Goal: Task Accomplishment & Management: Complete application form

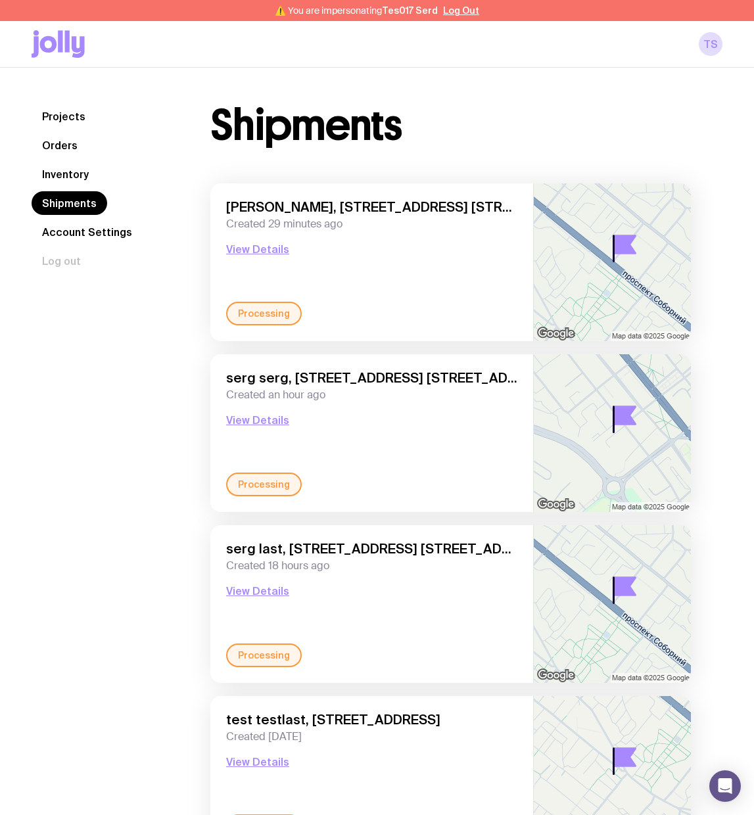
click at [66, 170] on link "Inventory" at bounding box center [66, 174] width 68 height 24
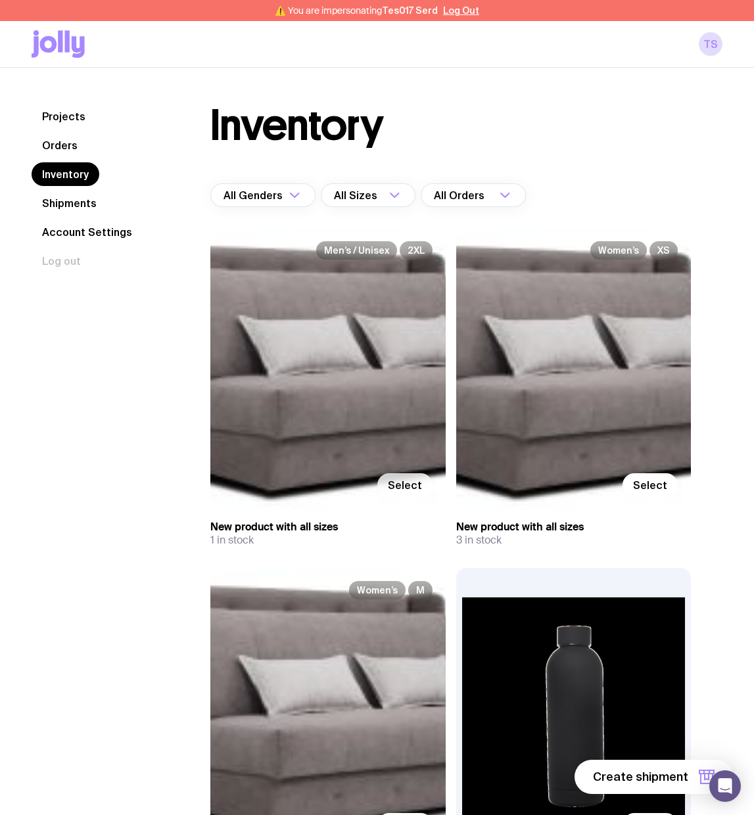
click at [386, 476] on label "Select" at bounding box center [404, 485] width 55 height 24
click at [0, 0] on input "Select" at bounding box center [0, 0] width 0 height 0
click at [684, 767] on button "1 item" at bounding box center [685, 777] width 96 height 34
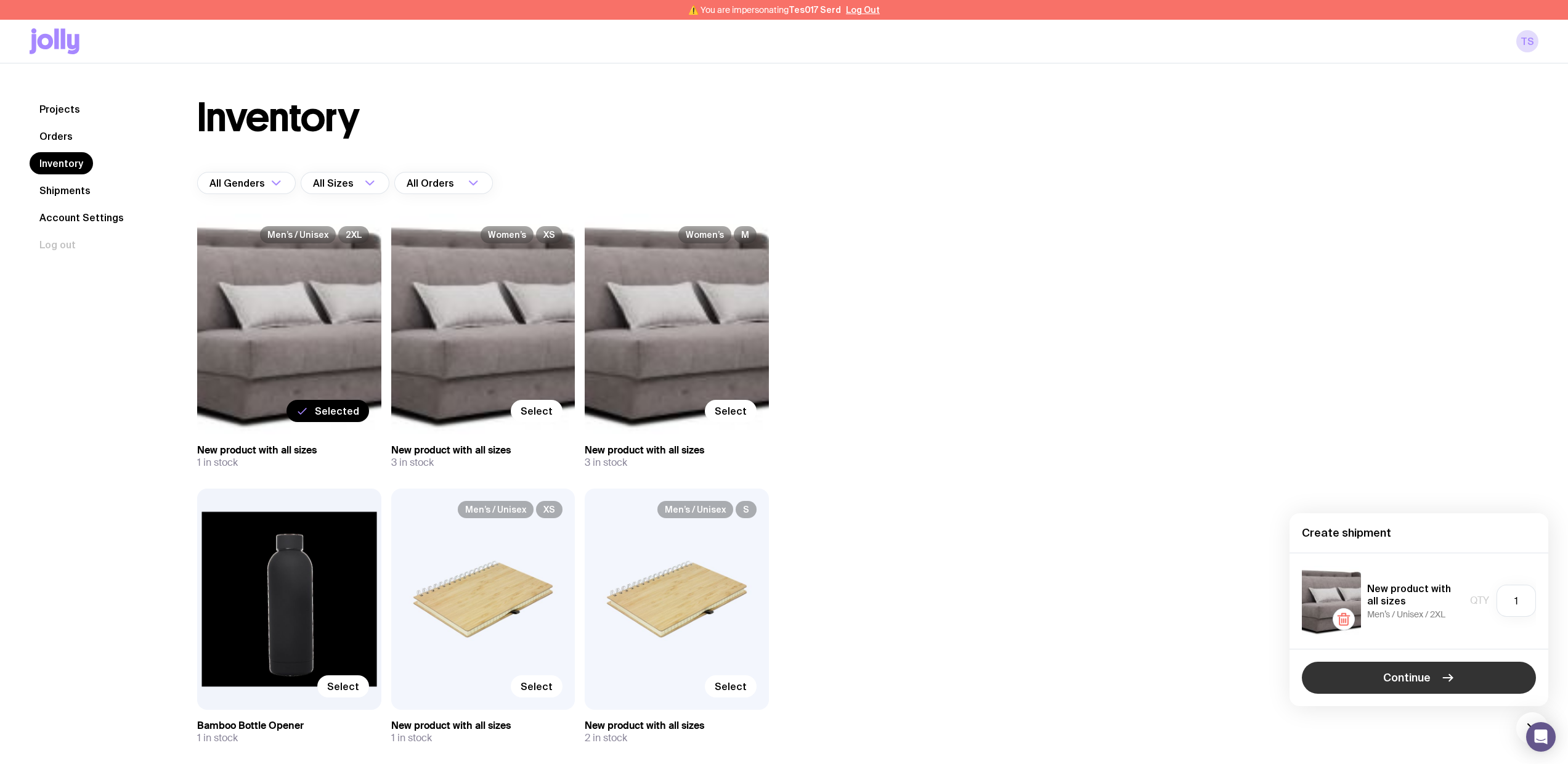
click at [706, 676] on span "Continue" at bounding box center [1407, 678] width 48 height 15
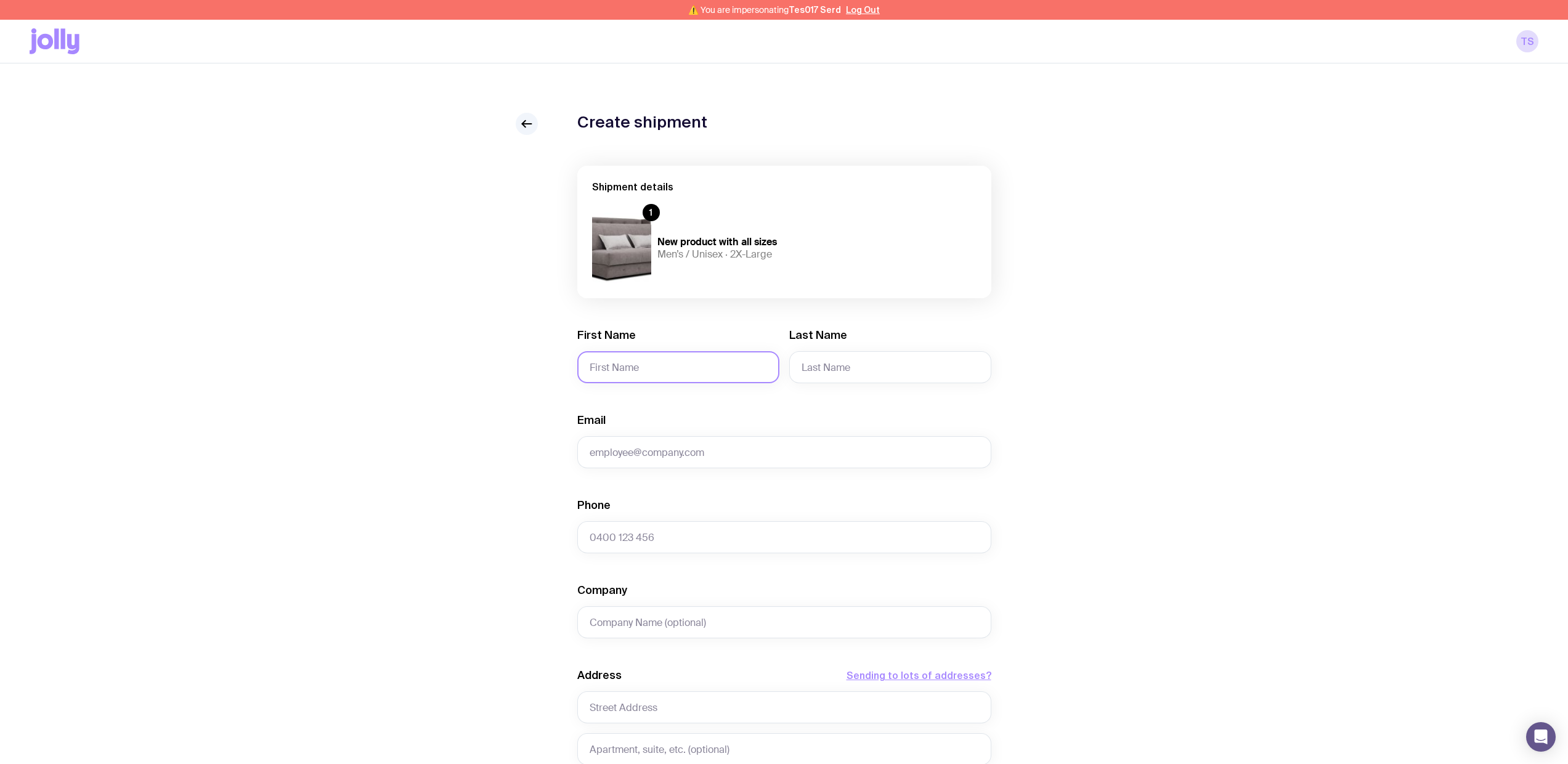
click at [699, 377] on input "First Name" at bounding box center [679, 367] width 202 height 32
type input "Serhii"
type input "Brykov"
type input "[EMAIL_ADDRESS][DOMAIN_NAME]"
type input "0664130449"
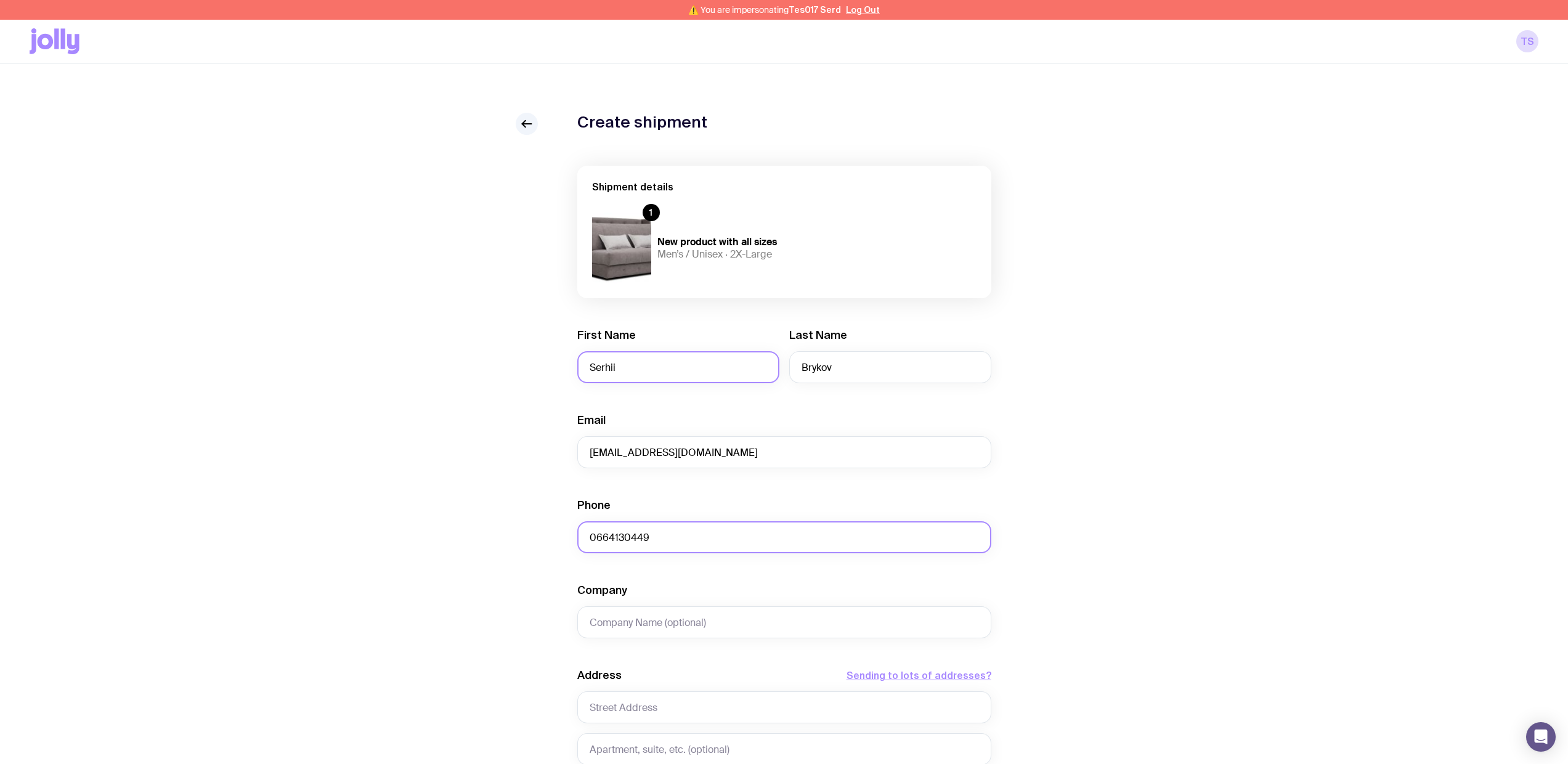
type input "test"
type input "Sviatoho Mykolaia St 67, apt. 14"
type input "Zaporizhzhia"
type input "6900"
click at [661, 627] on input "test" at bounding box center [784, 622] width 414 height 32
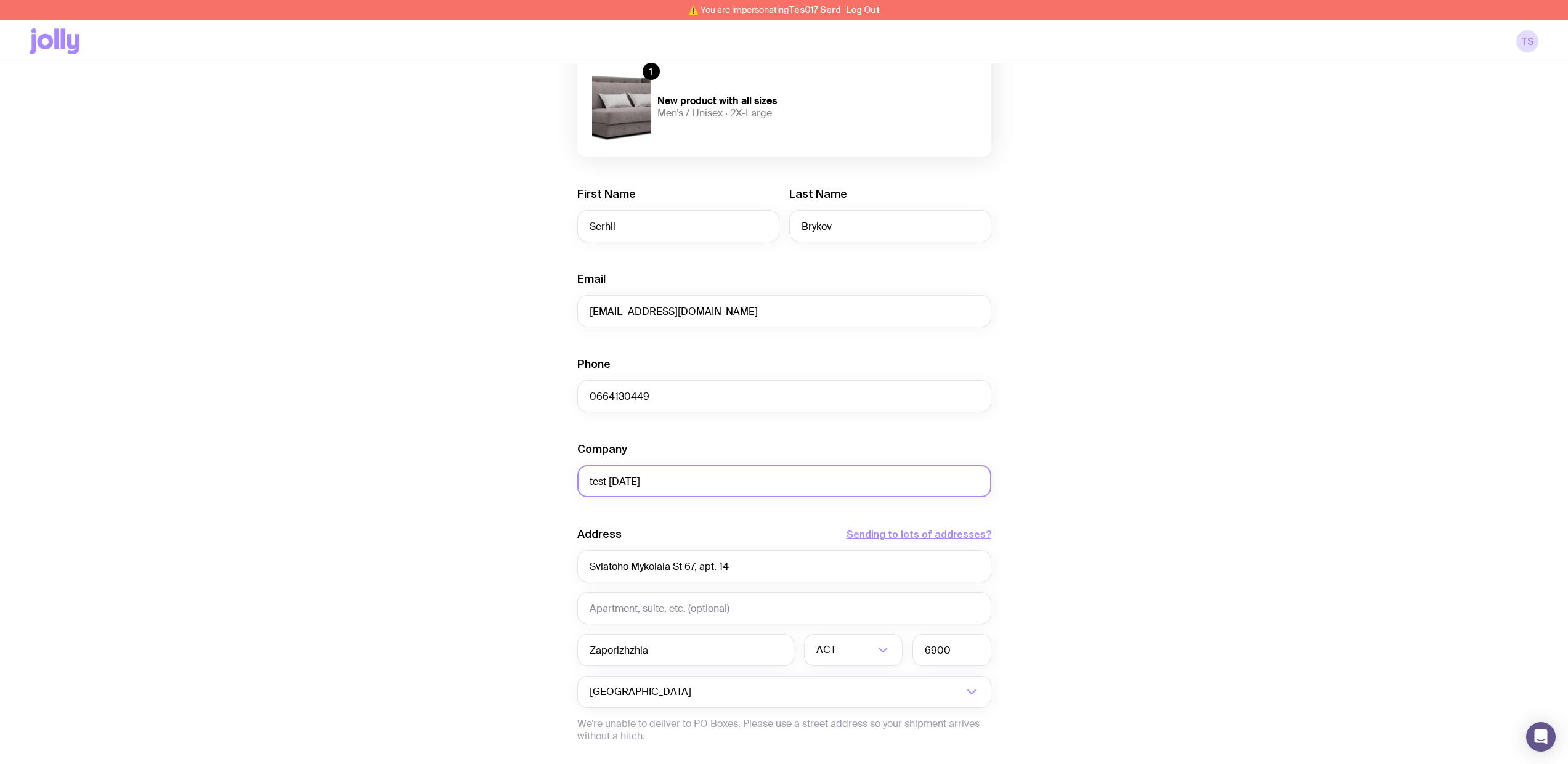
scroll to position [286, 0]
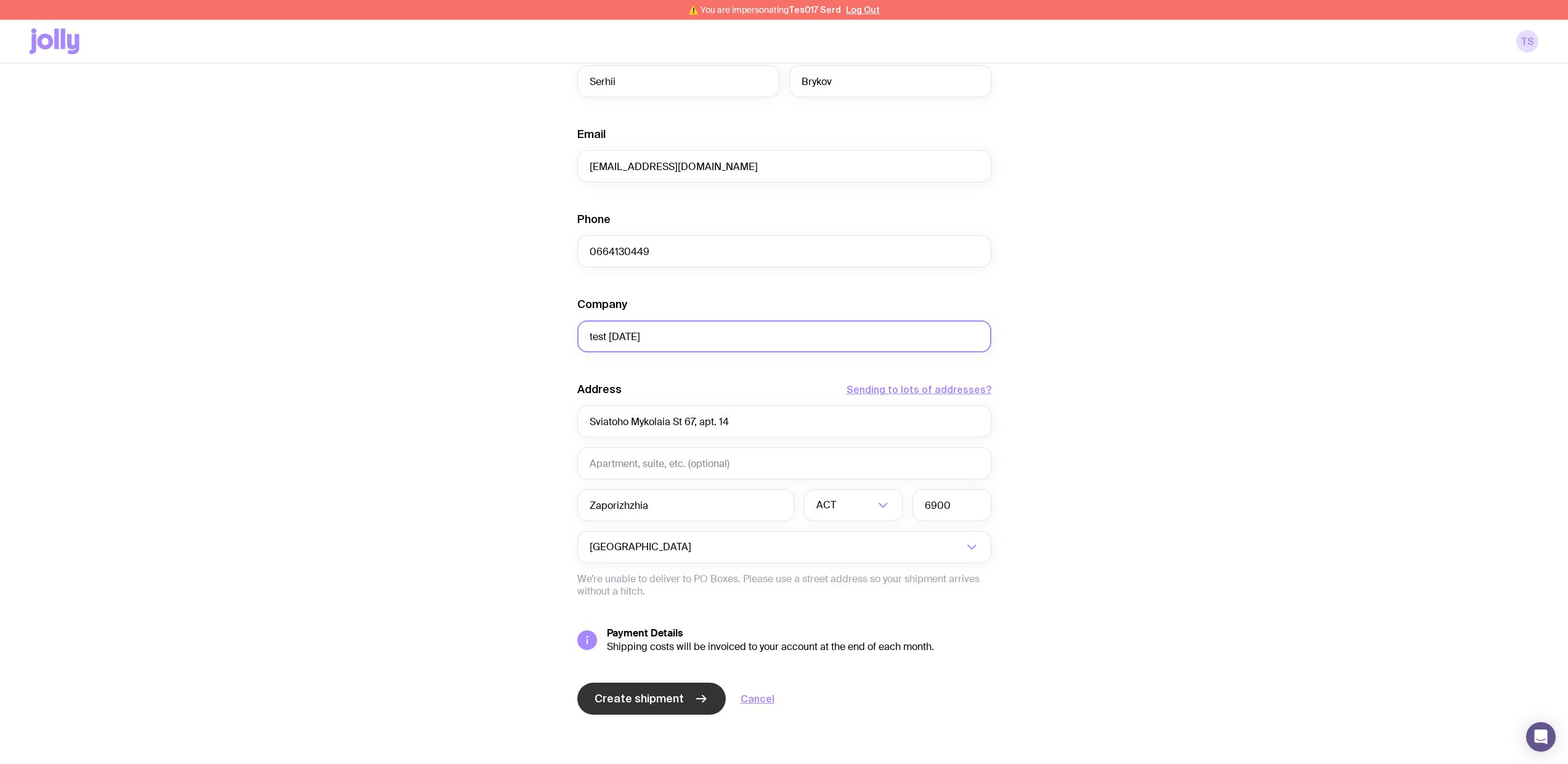
type input "test [DATE]"
click at [667, 692] on span "Create shipment" at bounding box center [638, 699] width 89 height 15
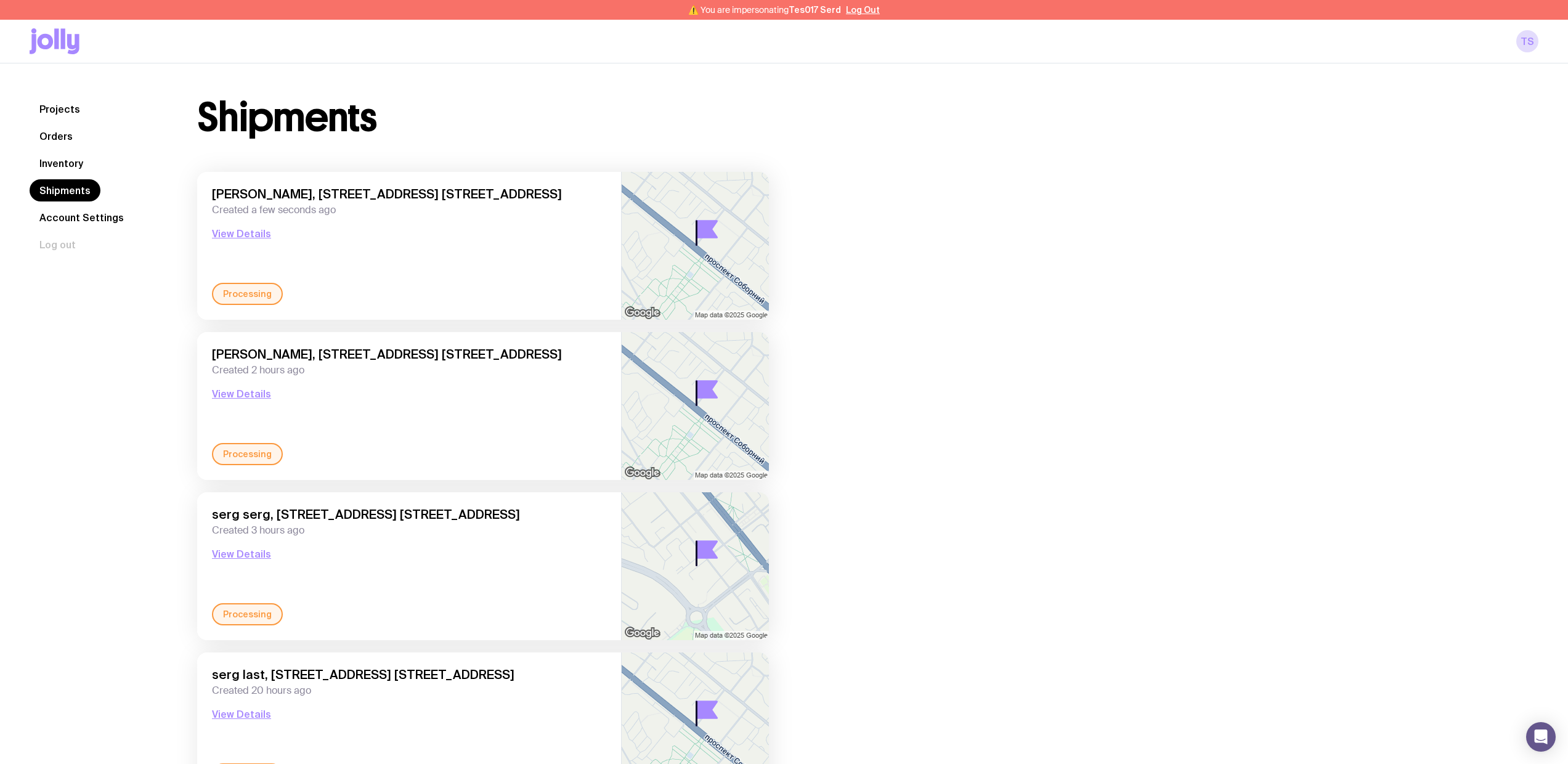
click at [57, 156] on link "Inventory" at bounding box center [62, 163] width 64 height 22
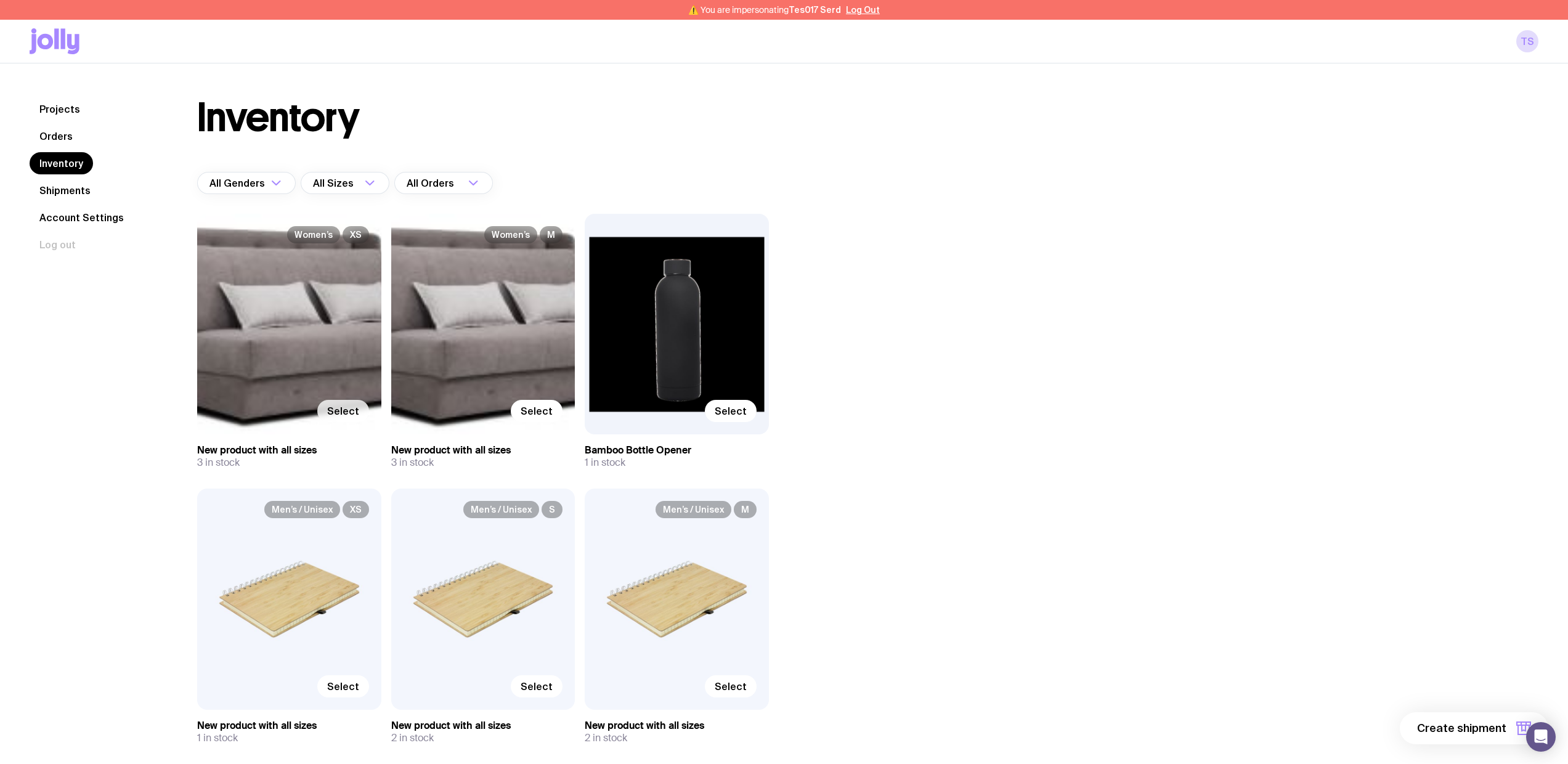
click at [353, 412] on span "Select" at bounding box center [343, 411] width 32 height 12
click at [0, 0] on input "Select" at bounding box center [0, 0] width 0 height 0
click at [706, 737] on button "1 item" at bounding box center [1503, 728] width 90 height 32
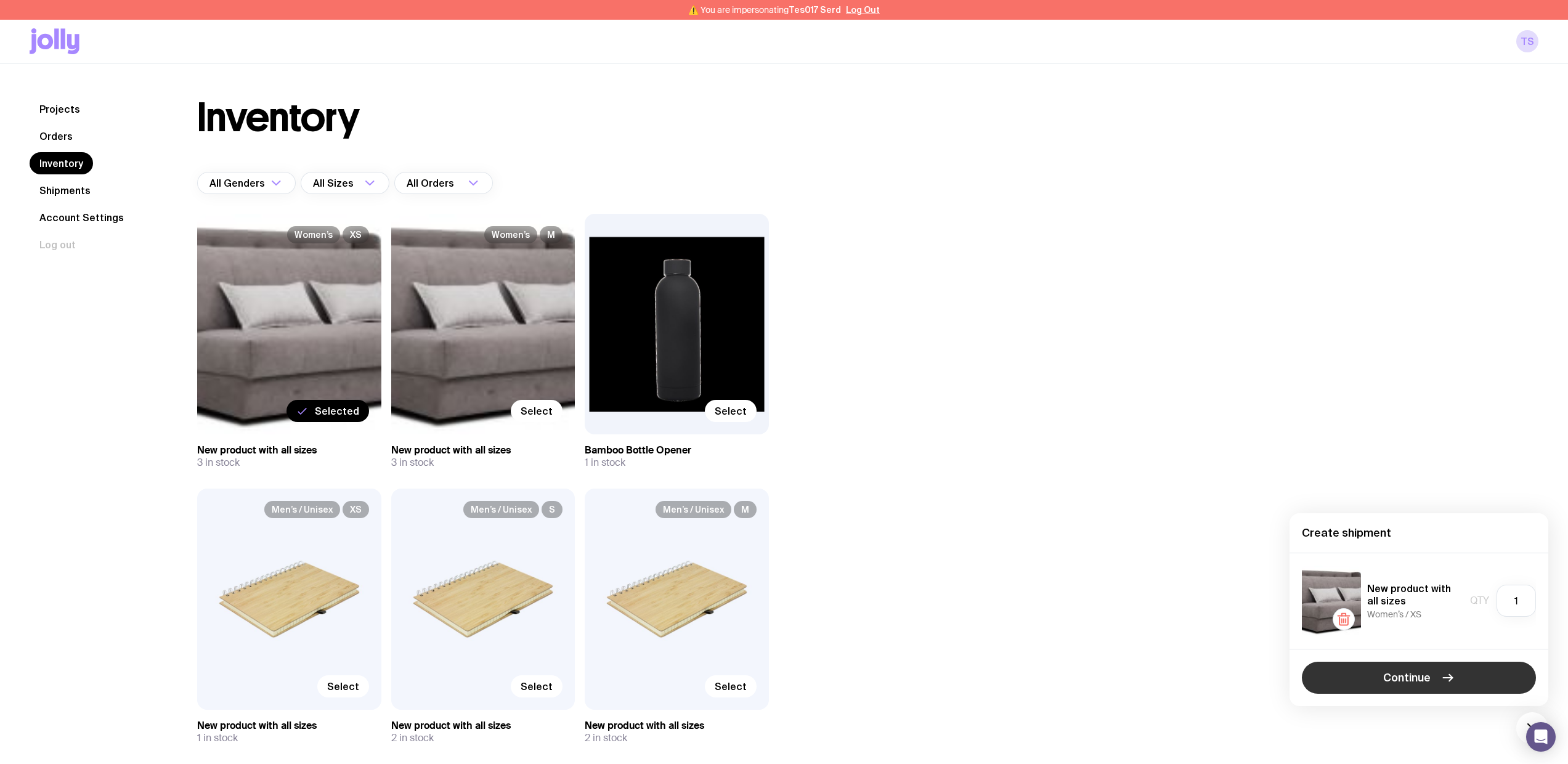
click at [706, 665] on button "Continue" at bounding box center [1419, 678] width 234 height 32
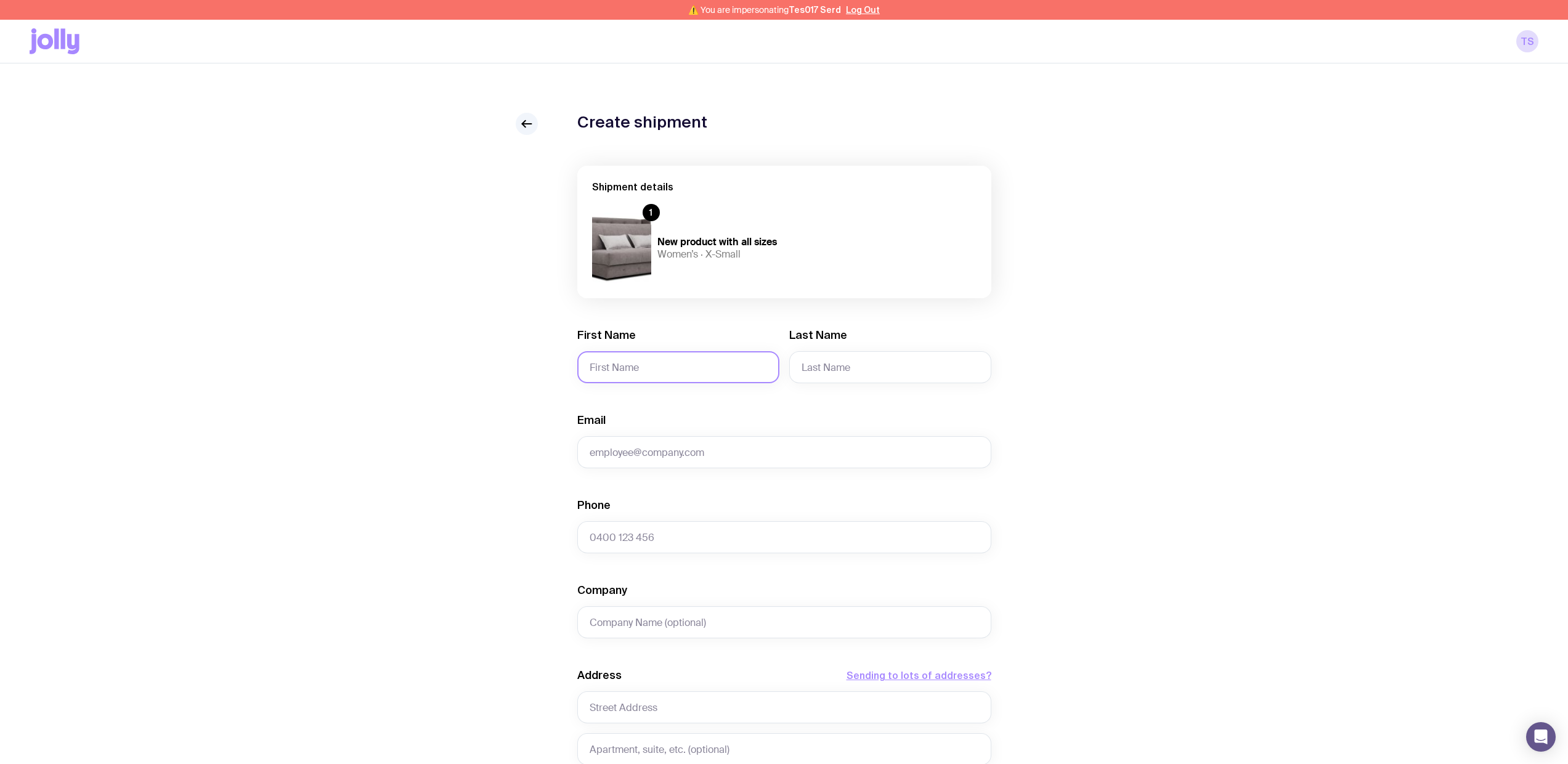
click at [679, 369] on input "First Name" at bounding box center [679, 367] width 202 height 32
type input "Serhii"
type input "Brykov"
type input "[EMAIL_ADDRESS][DOMAIN_NAME]"
type input "0664130449"
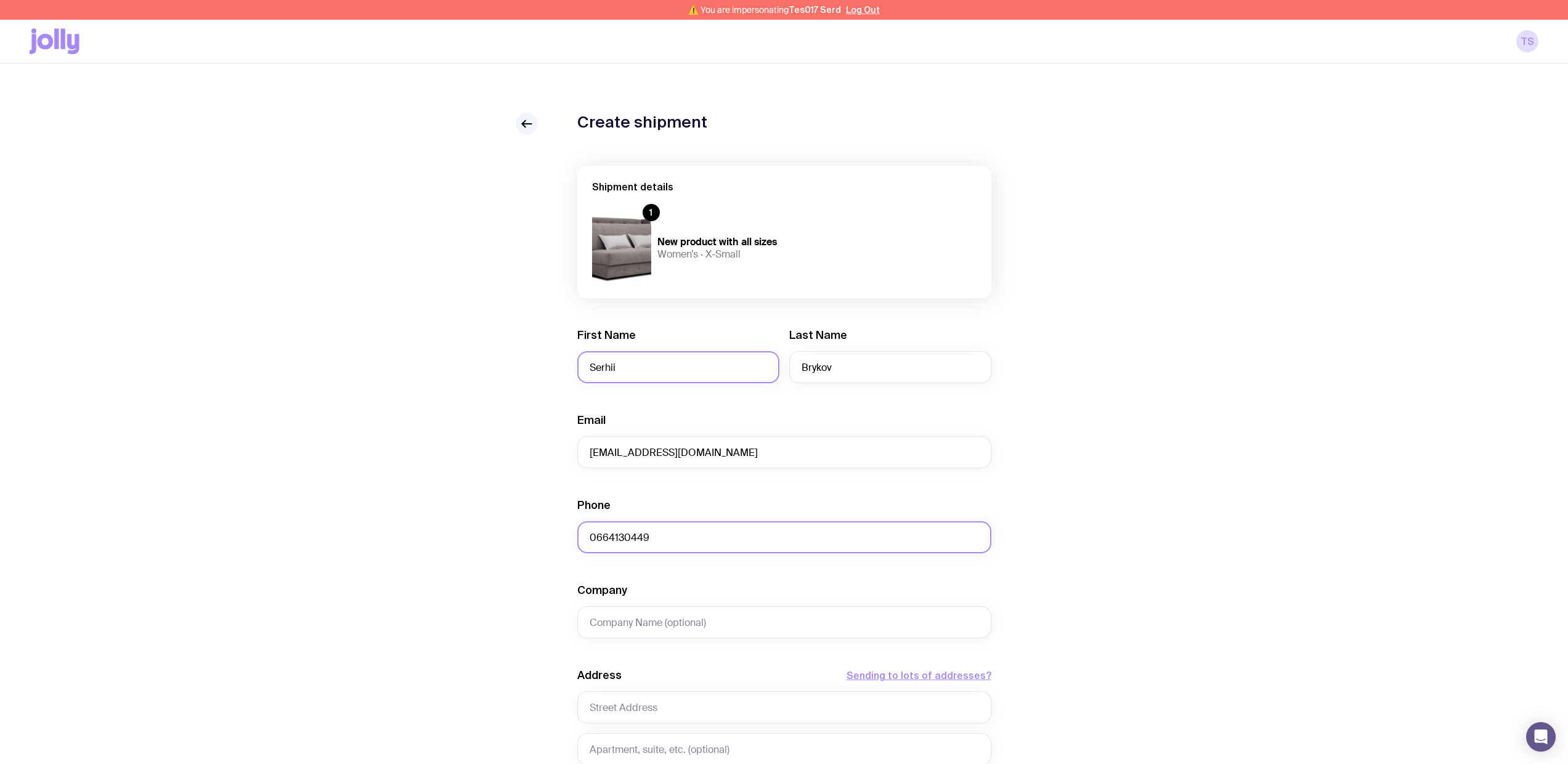
type input "test"
type input "Sviatoho Mykolaia St 67, apt. 14"
type input "Zaporizhzhia"
type input "6900"
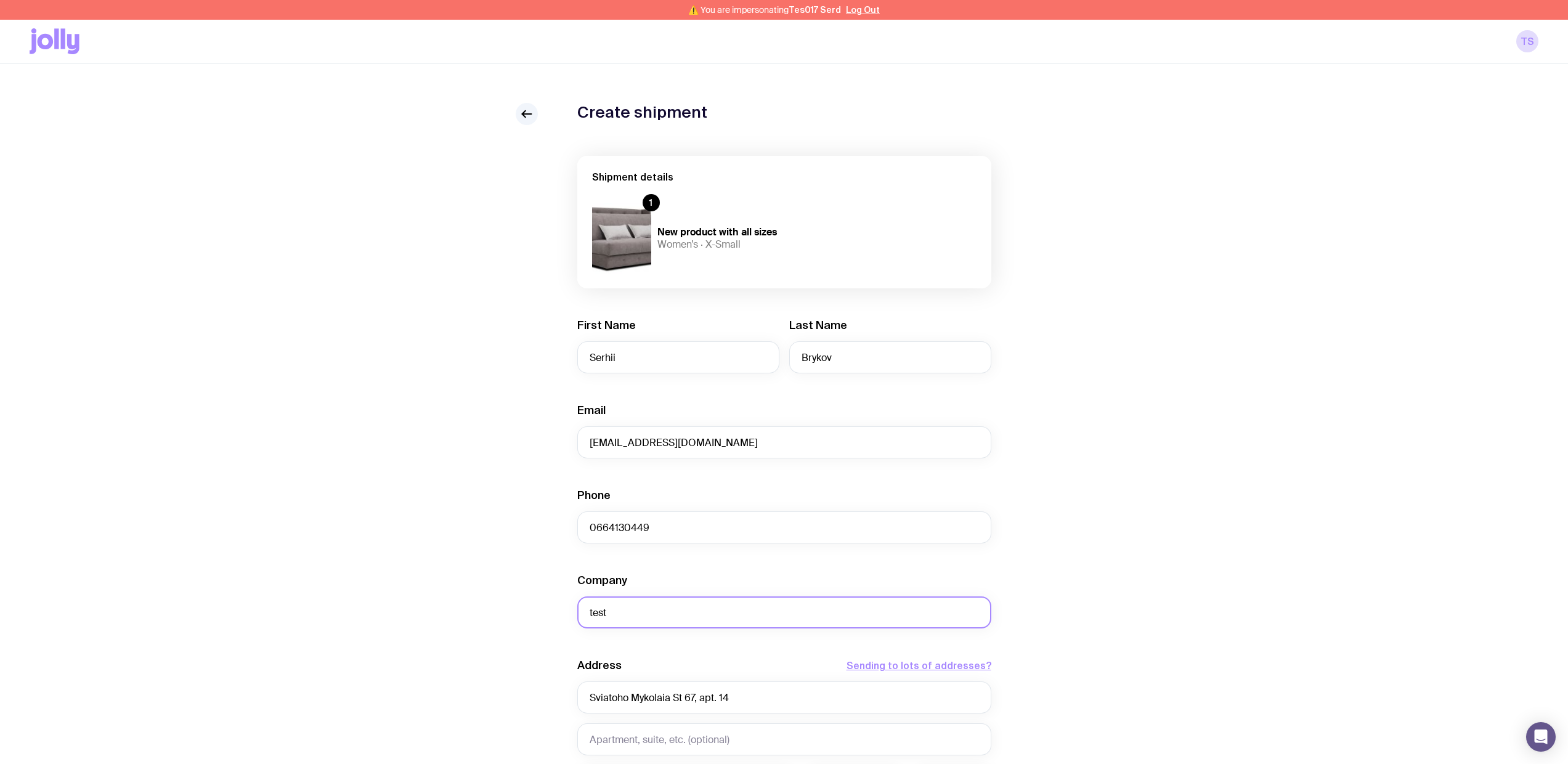
click at [664, 607] on input "test" at bounding box center [784, 612] width 414 height 32
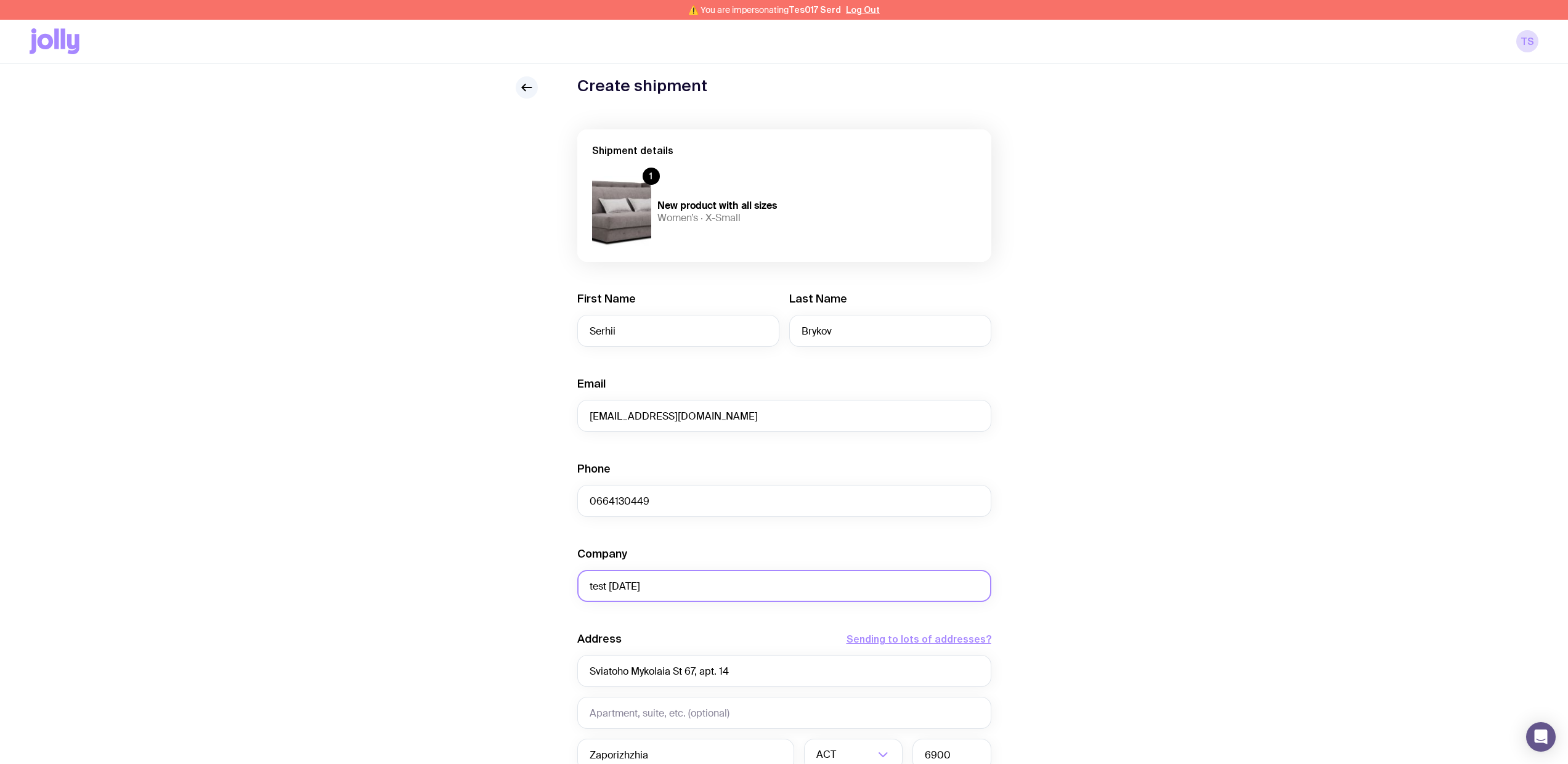
scroll to position [286, 0]
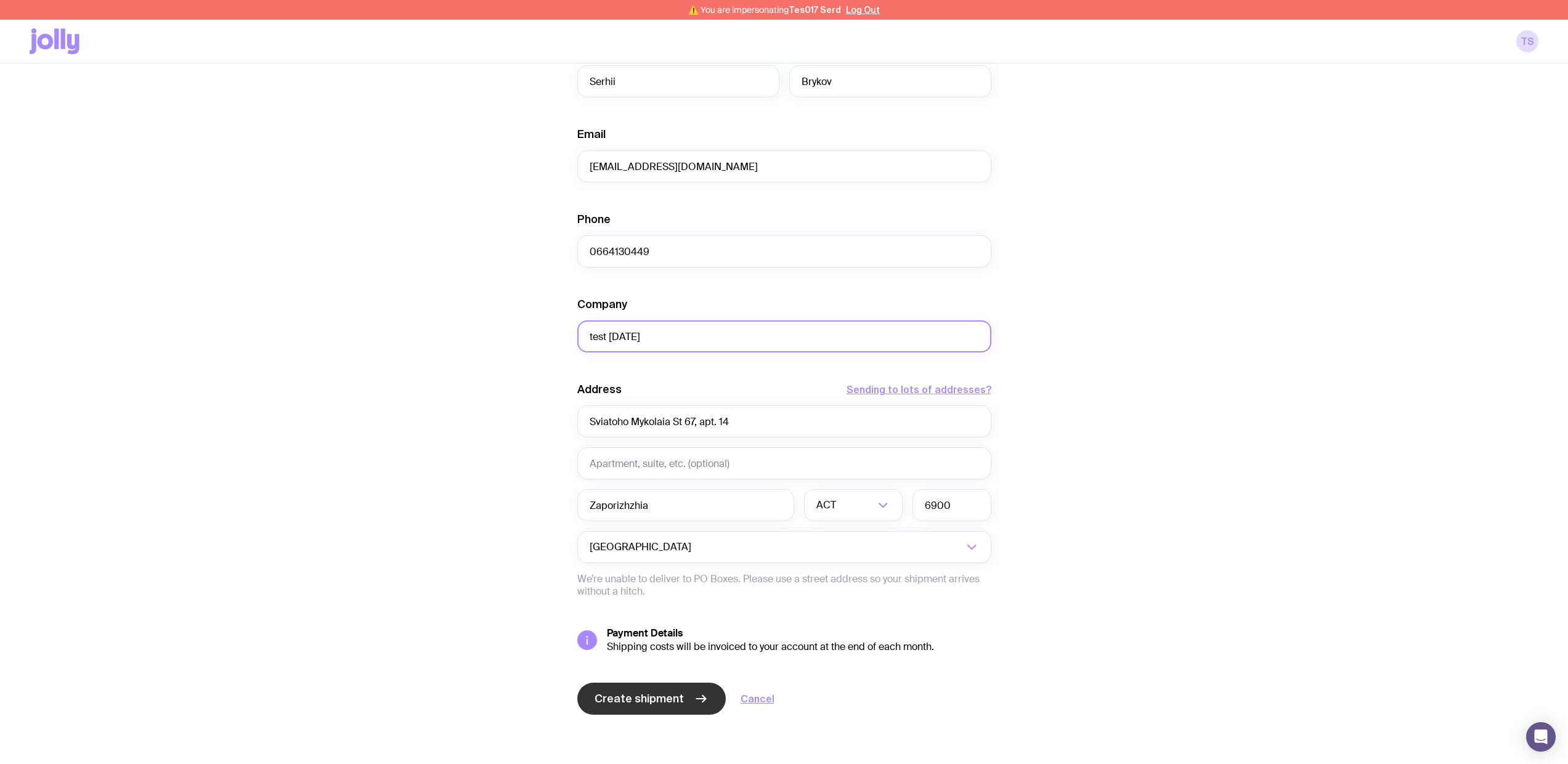
type input "test [DATE]"
click at [644, 697] on span "Create shipment" at bounding box center [638, 699] width 89 height 15
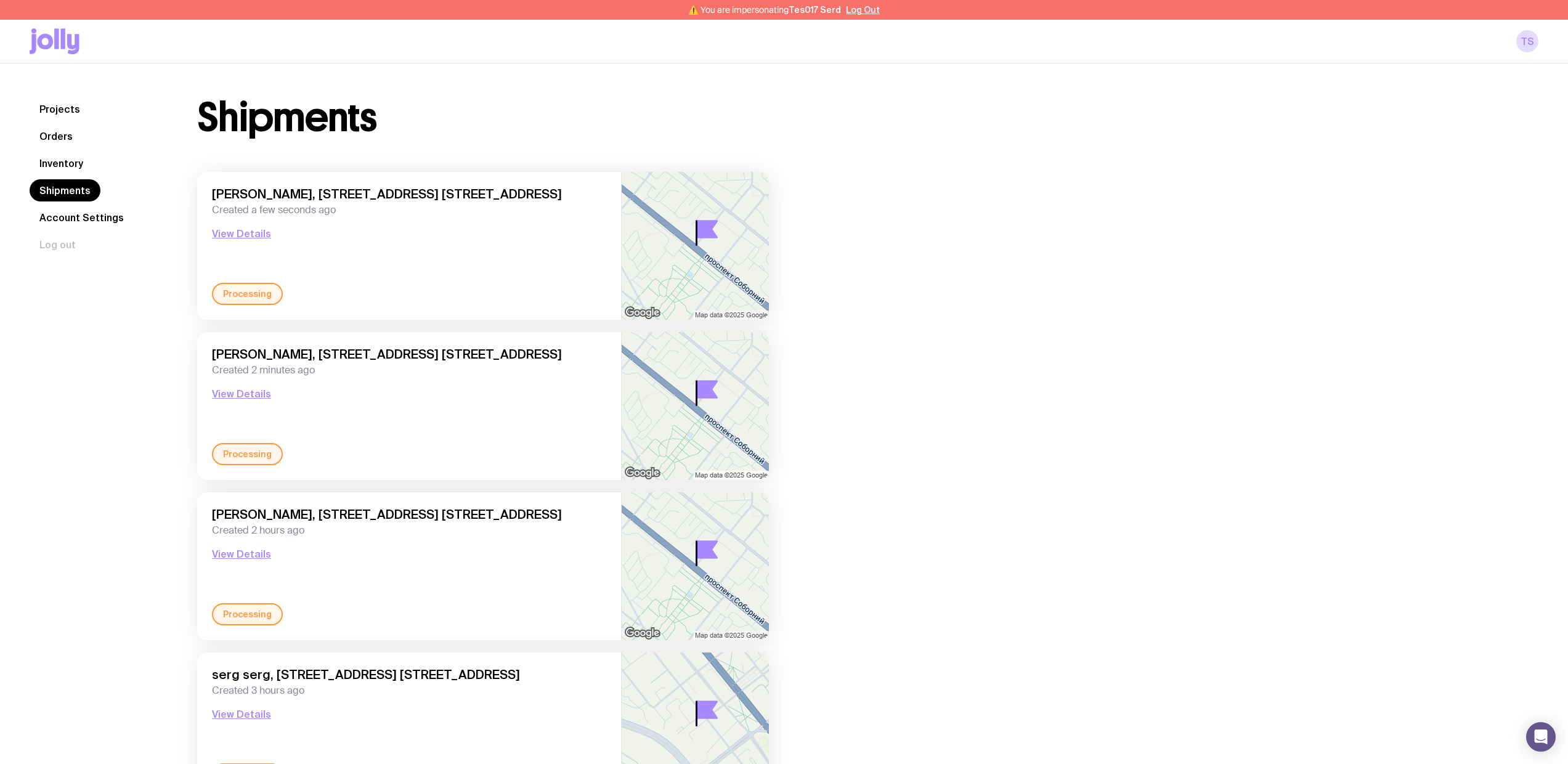
click at [706, 250] on img at bounding box center [694, 246] width 147 height 148
click at [77, 195] on link "Shipments" at bounding box center [66, 190] width 71 height 22
click at [76, 165] on link "Inventory" at bounding box center [62, 163] width 64 height 22
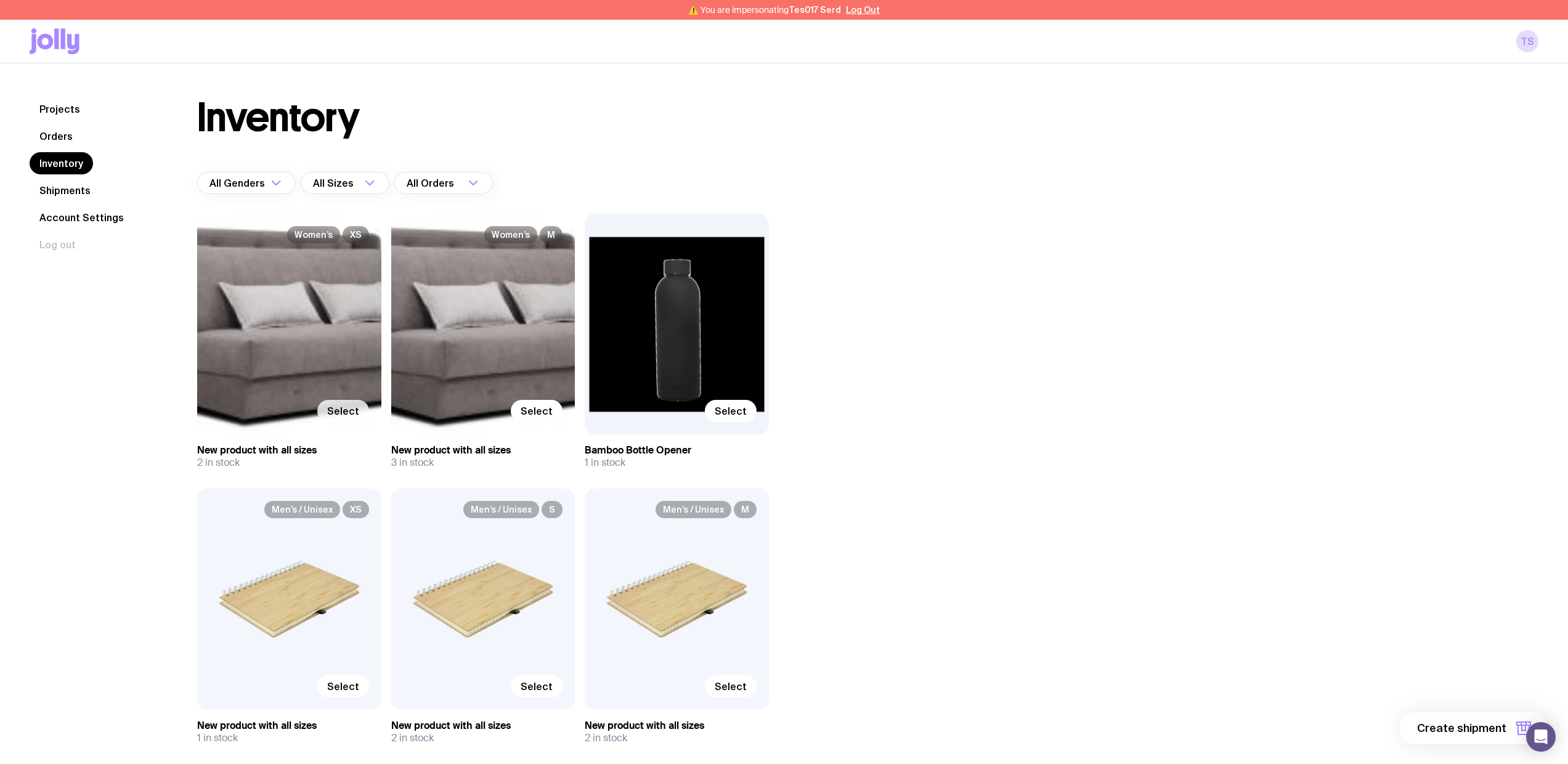
click at [348, 402] on label "Select" at bounding box center [343, 412] width 52 height 22
click at [0, 0] on input "Select" at bounding box center [0, 0] width 0 height 0
click at [706, 737] on button "1 item" at bounding box center [1503, 728] width 90 height 32
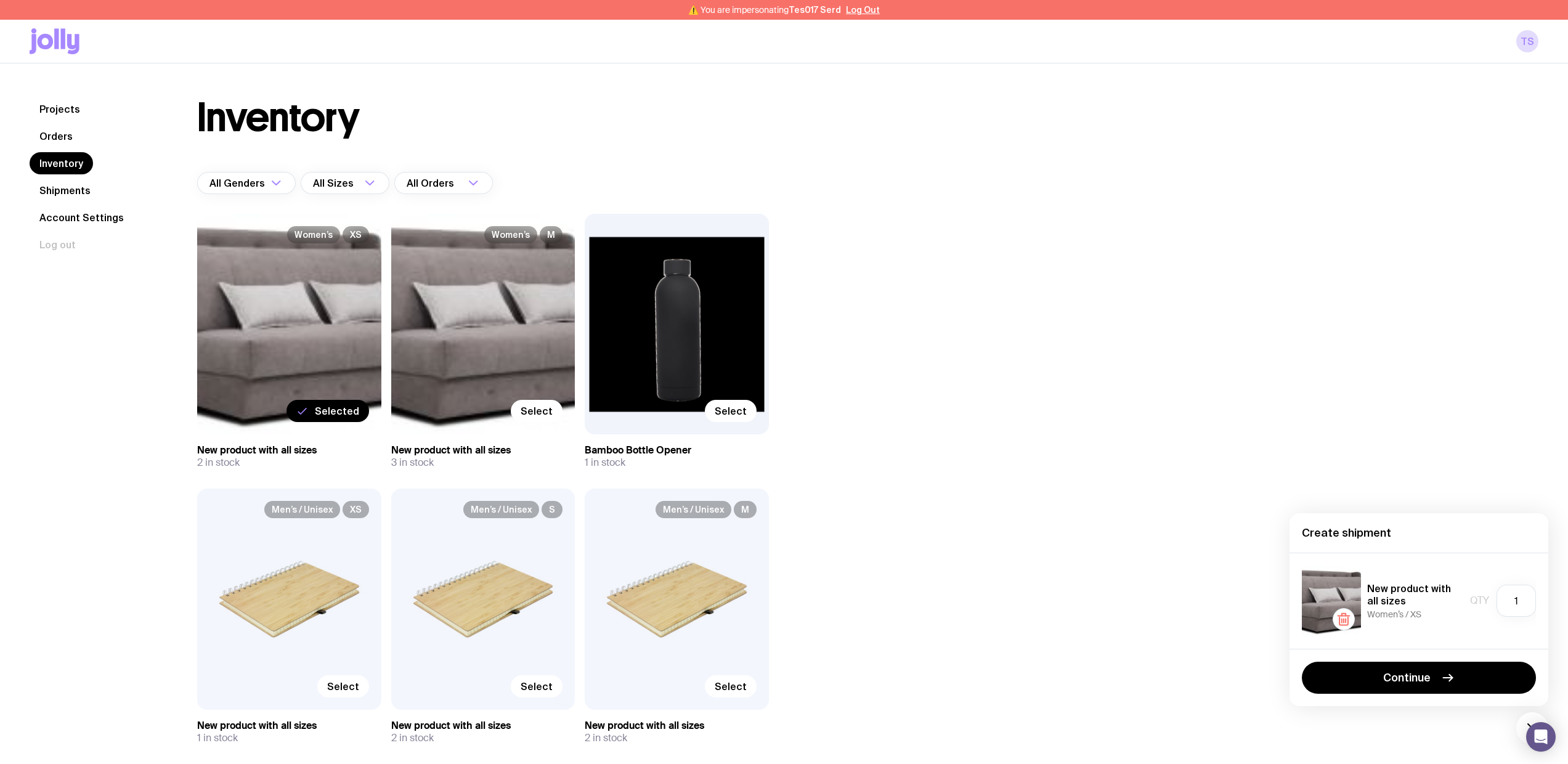
click at [706, 695] on div "Continue" at bounding box center [1419, 677] width 259 height 57
click at [706, 685] on button "Continue" at bounding box center [1419, 678] width 234 height 32
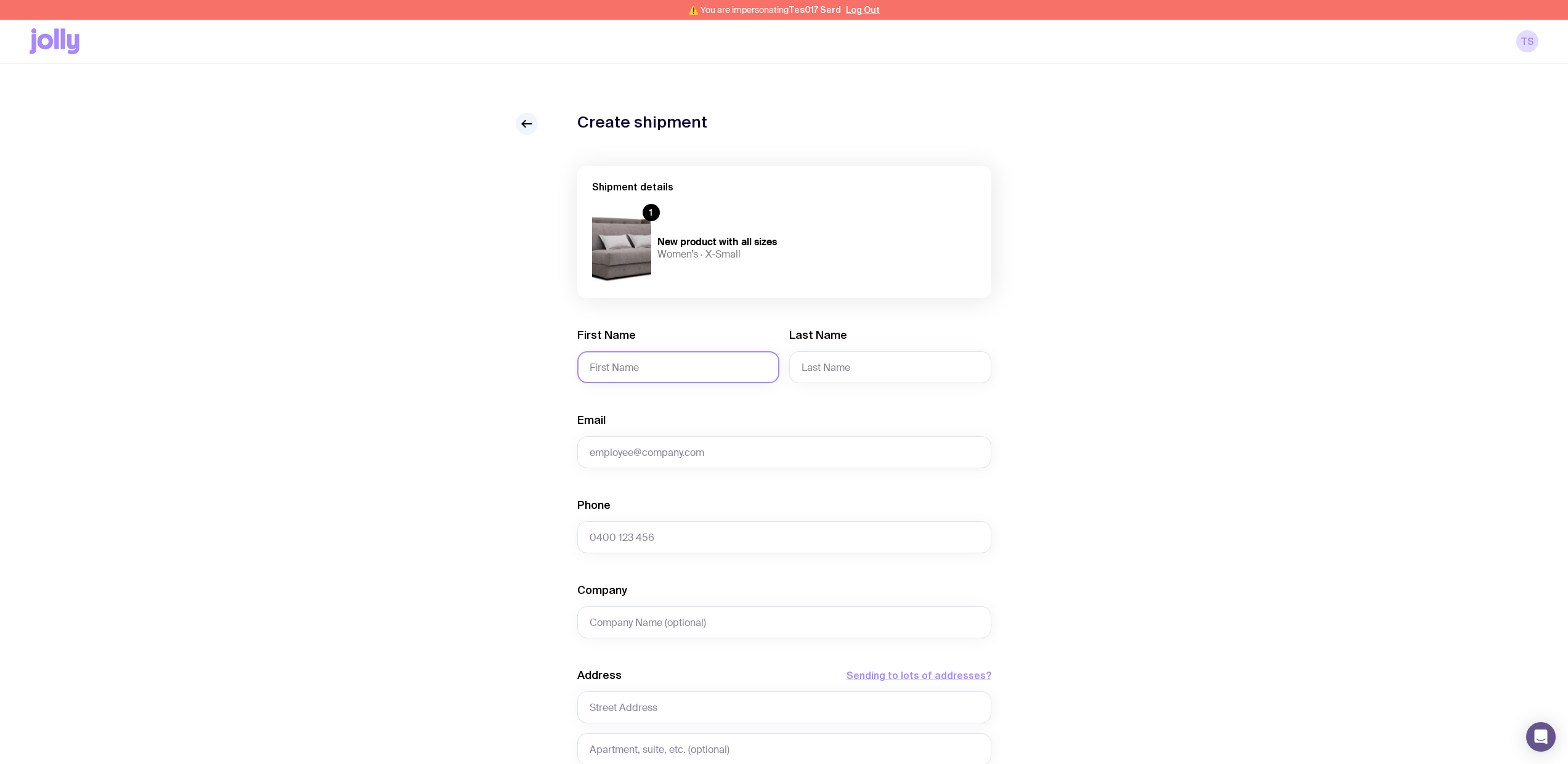
click at [695, 361] on input "First Name" at bounding box center [679, 367] width 202 height 32
type input "Serhii"
type input "Brykov"
type input "[EMAIL_ADDRESS][DOMAIN_NAME]"
type input "0664130449"
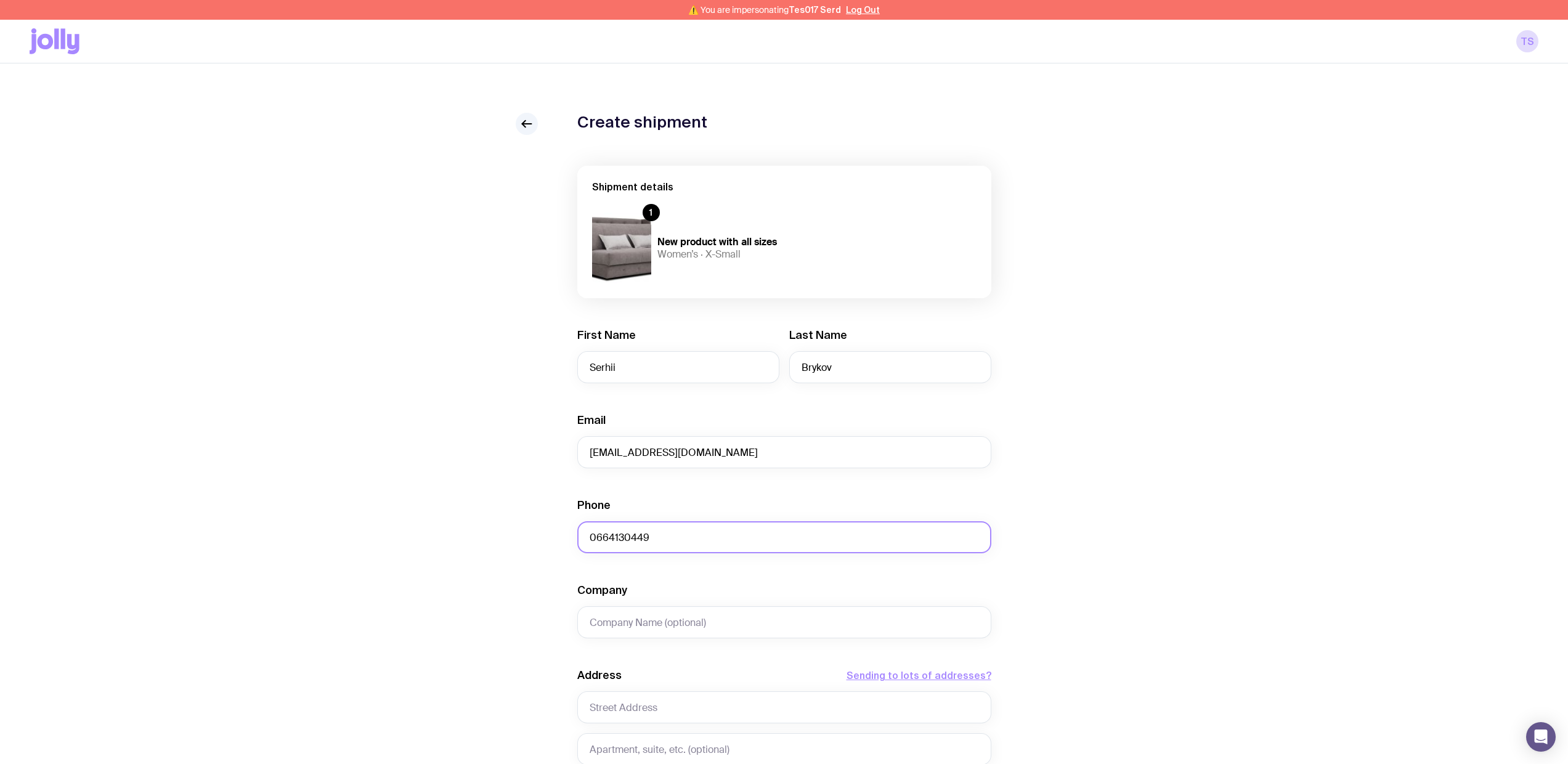
type input "test"
type input "Sviatoho Mykolaia St 67, apt. 14"
type input "Zaporizhzhia"
type input "6900"
click at [704, 614] on input "test" at bounding box center [784, 622] width 414 height 32
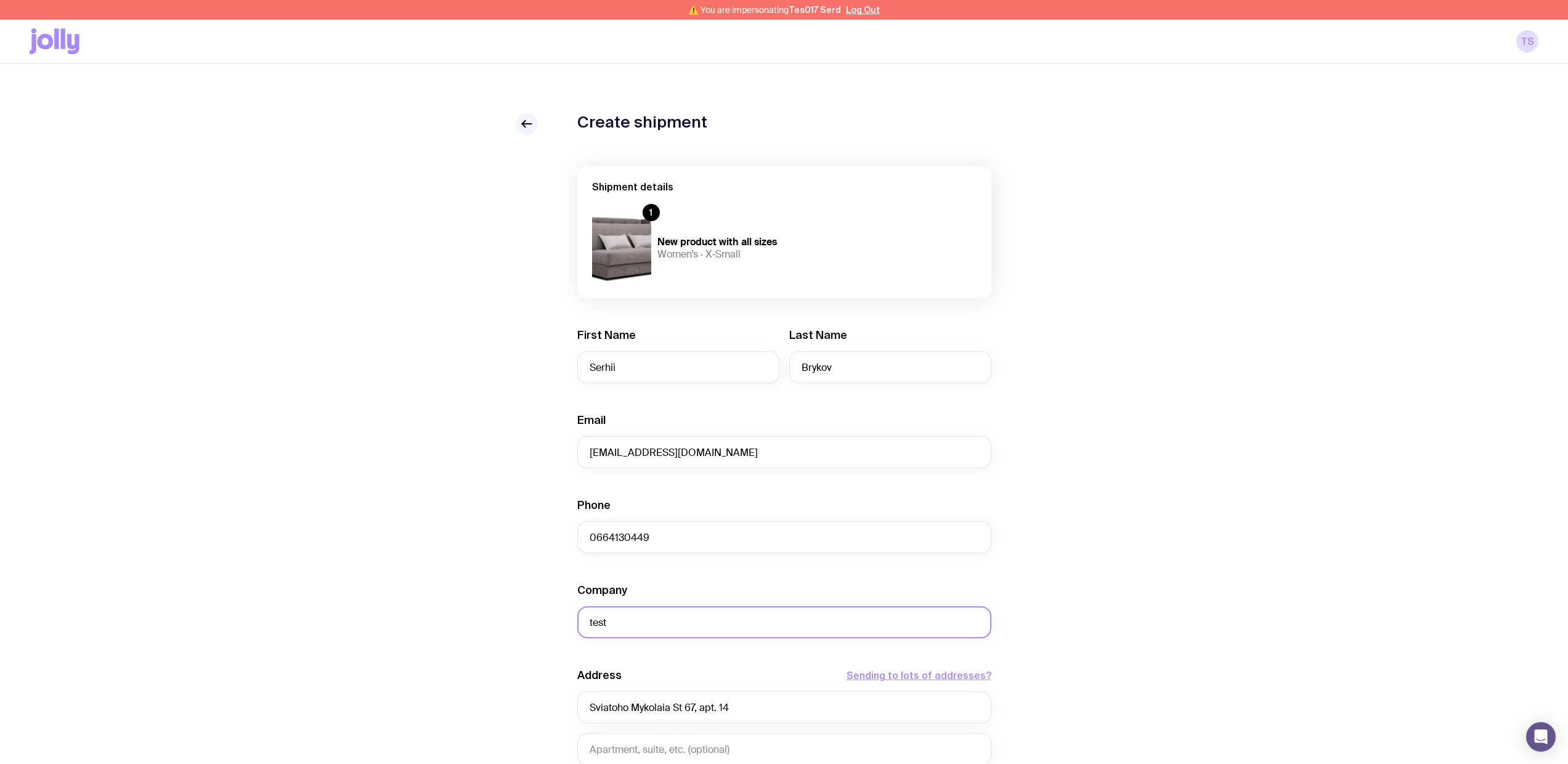
click at [705, 618] on input "test" at bounding box center [784, 622] width 414 height 32
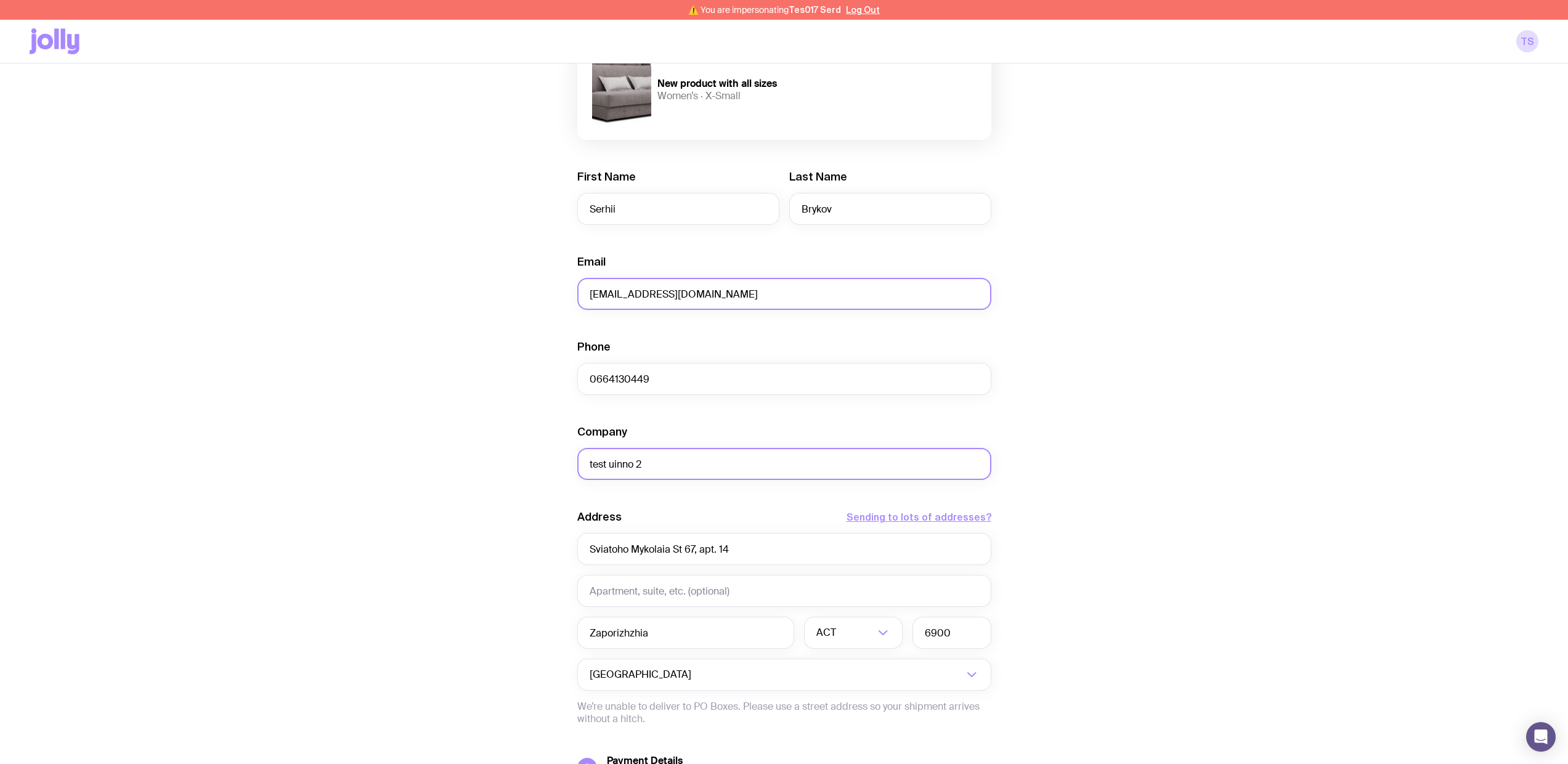
scroll to position [286, 0]
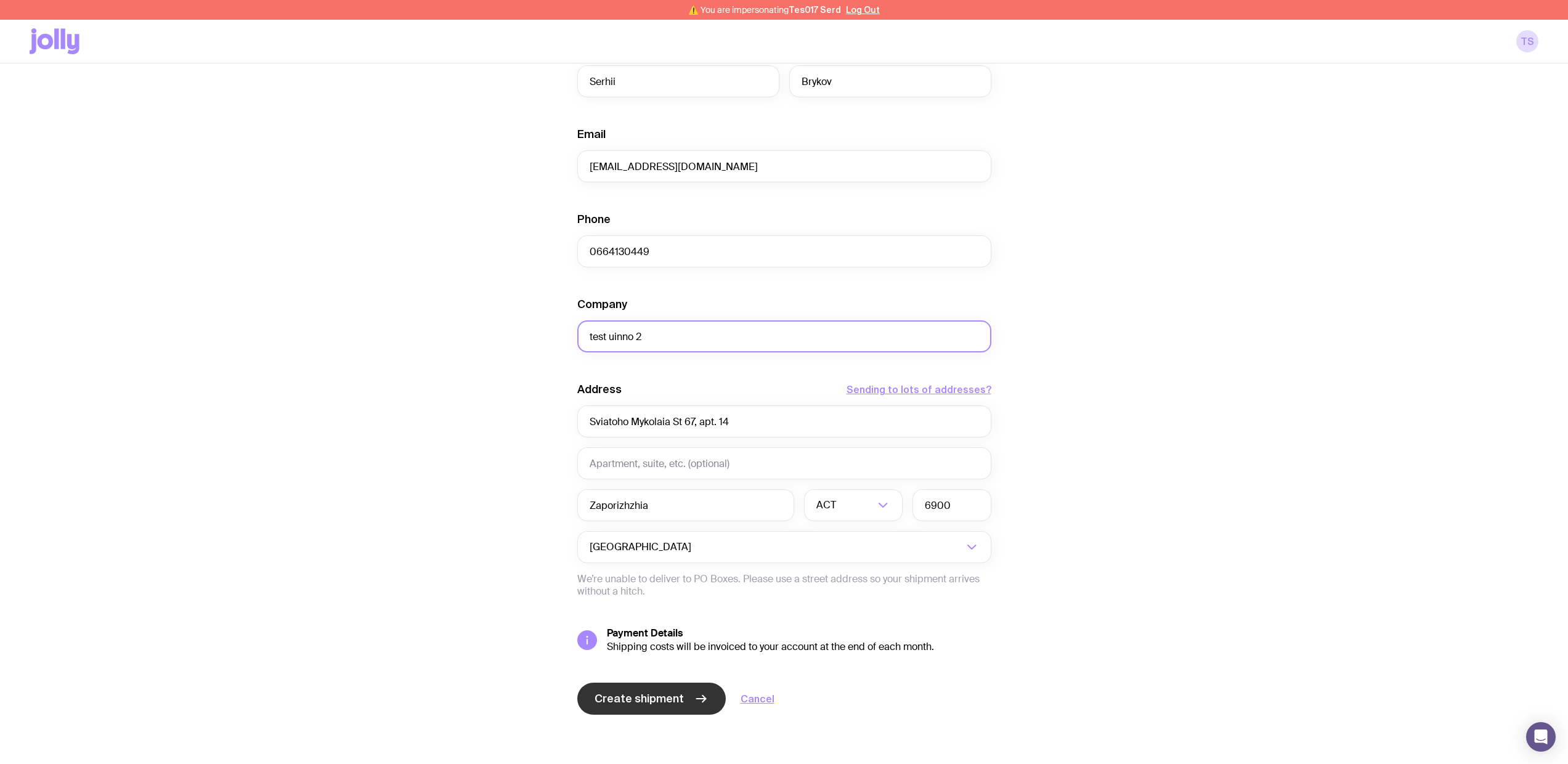
type input "test uinno 2"
click at [659, 694] on span "Create shipment" at bounding box center [638, 699] width 89 height 15
